Goal: Find specific page/section: Find specific page/section

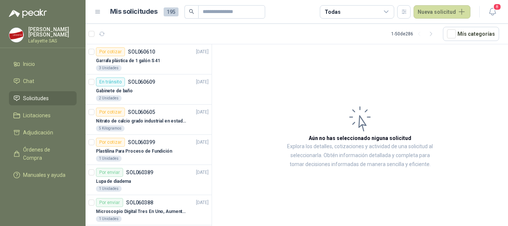
click at [49, 96] on li "Solicitudes" at bounding box center [42, 98] width 59 height 8
click at [41, 105] on ul "Inicio Chat Solicitudes Licitaciones Adjudicación Órdenes de Compra Manuales y …" at bounding box center [43, 121] width 86 height 128
click at [36, 97] on span "Solicitudes" at bounding box center [36, 98] width 26 height 8
click at [32, 83] on span "Chat" at bounding box center [28, 81] width 11 height 8
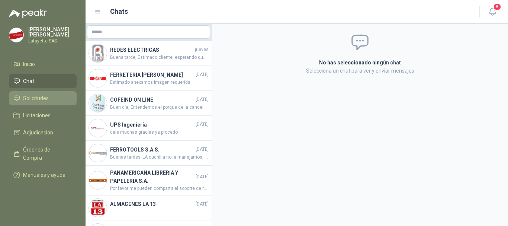
click at [37, 100] on span "Solicitudes" at bounding box center [36, 98] width 26 height 8
